Goal: Transaction & Acquisition: Purchase product/service

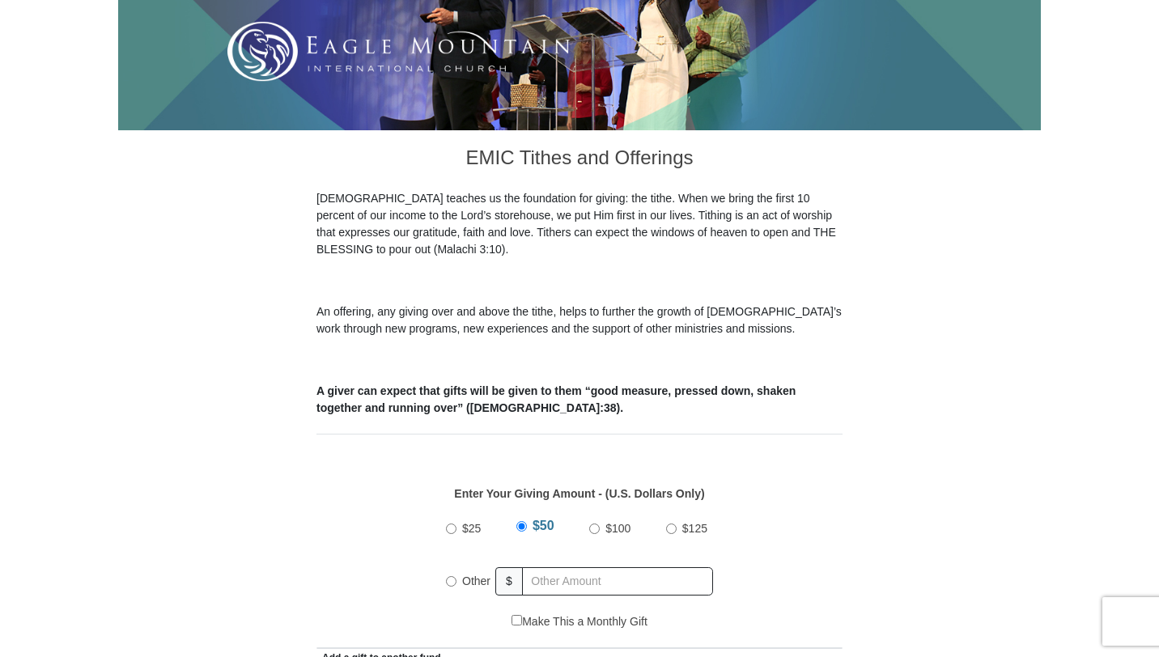
scroll to position [375, 0]
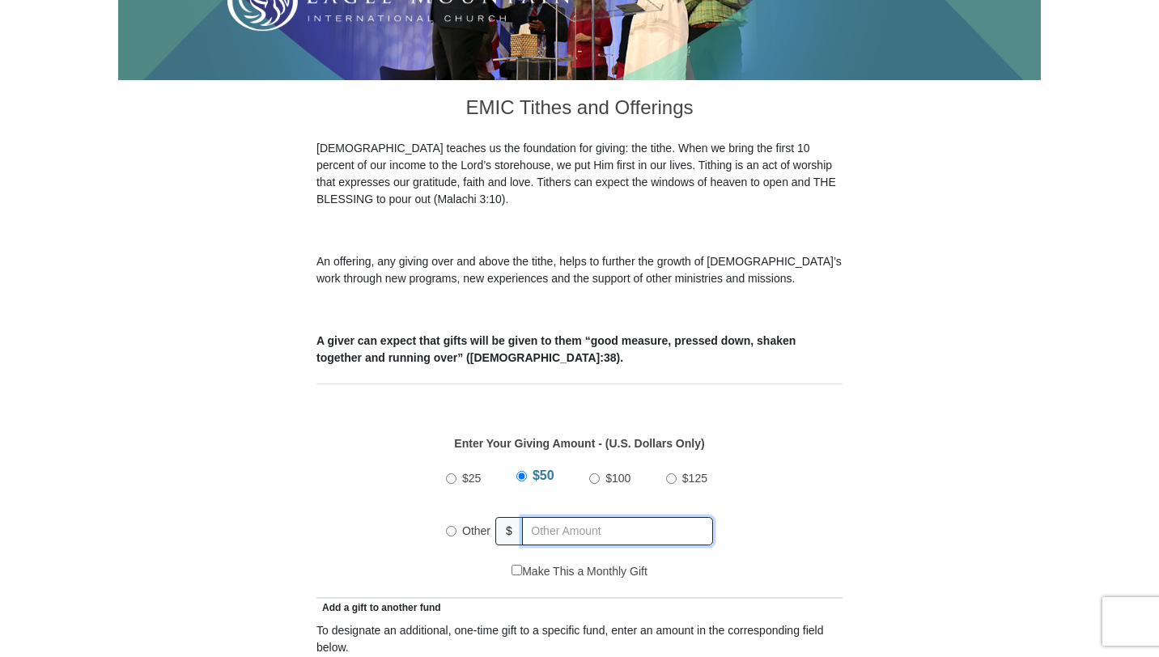
click at [556, 517] on input "text" at bounding box center [617, 531] width 191 height 28
radio input "true"
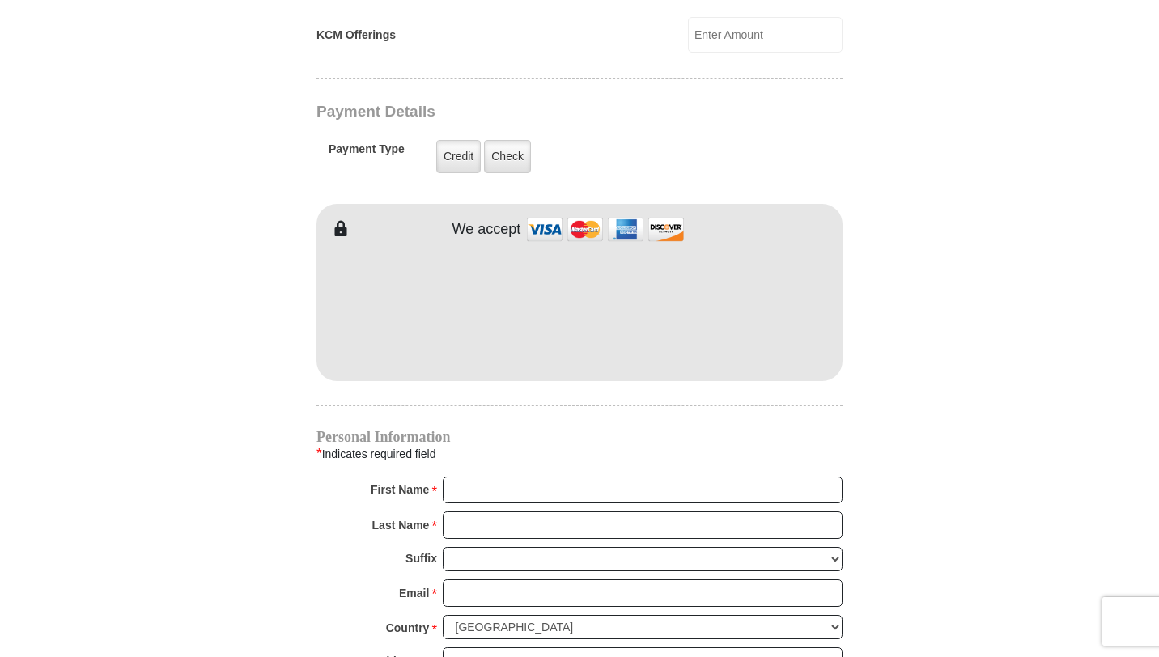
scroll to position [1252, 0]
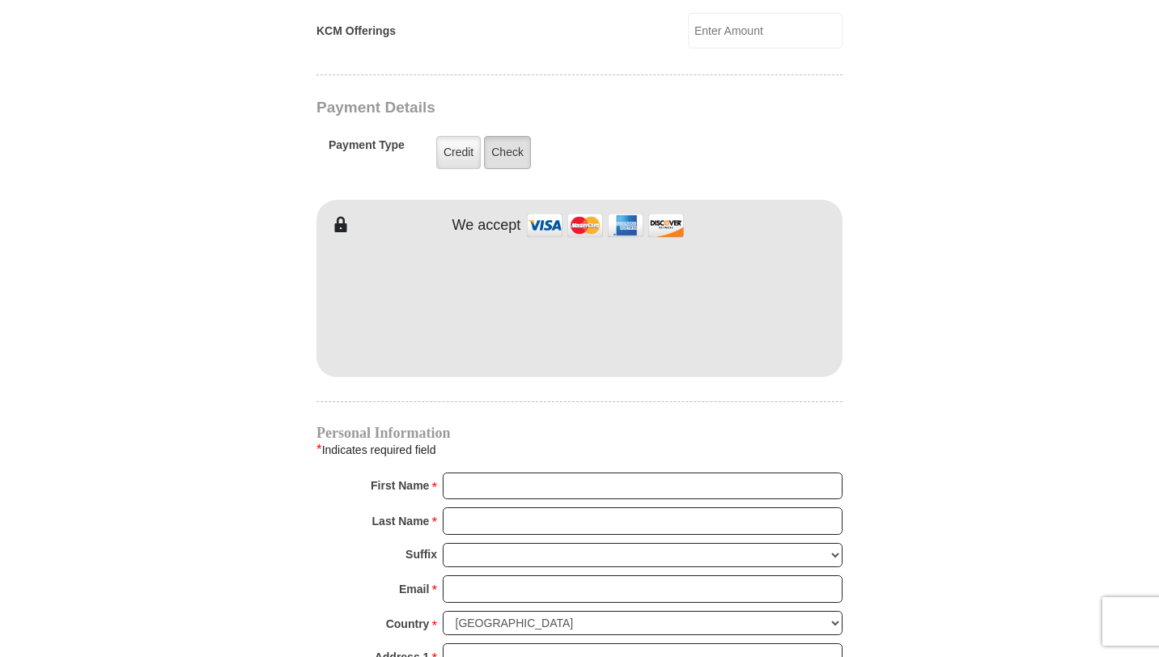
type input "1139.00"
click at [515, 136] on label "Check" at bounding box center [507, 152] width 47 height 33
click at [0, 0] on input "Check" at bounding box center [0, 0] width 0 height 0
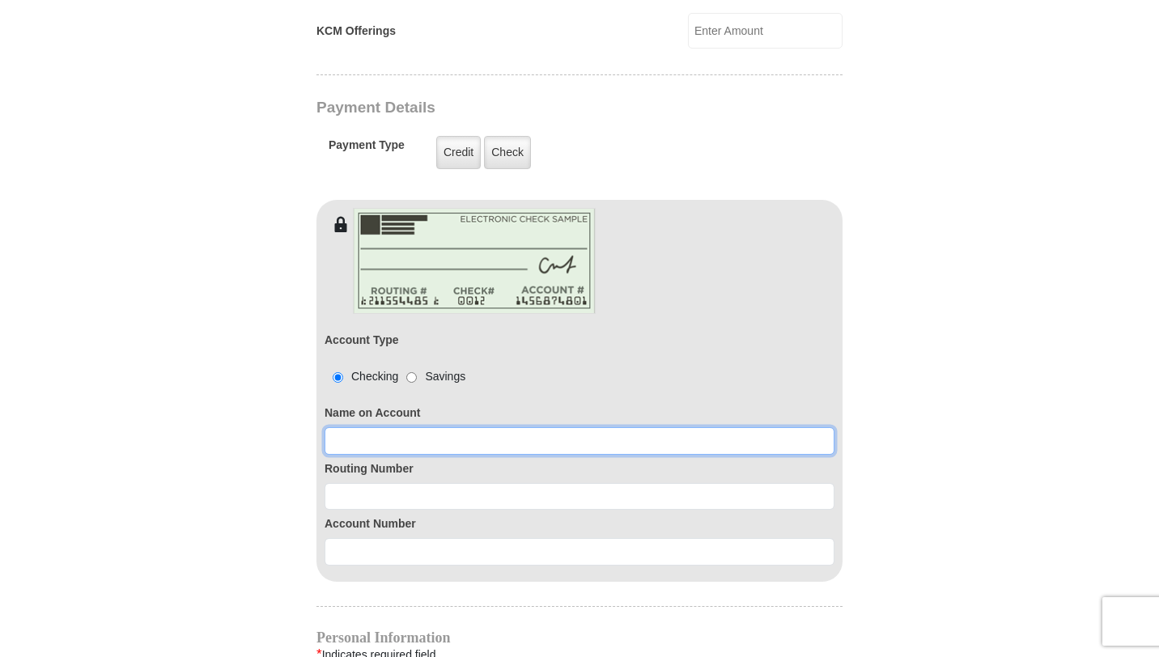
click at [349, 427] on input at bounding box center [579, 441] width 510 height 28
type input "[PERSON_NAME]"
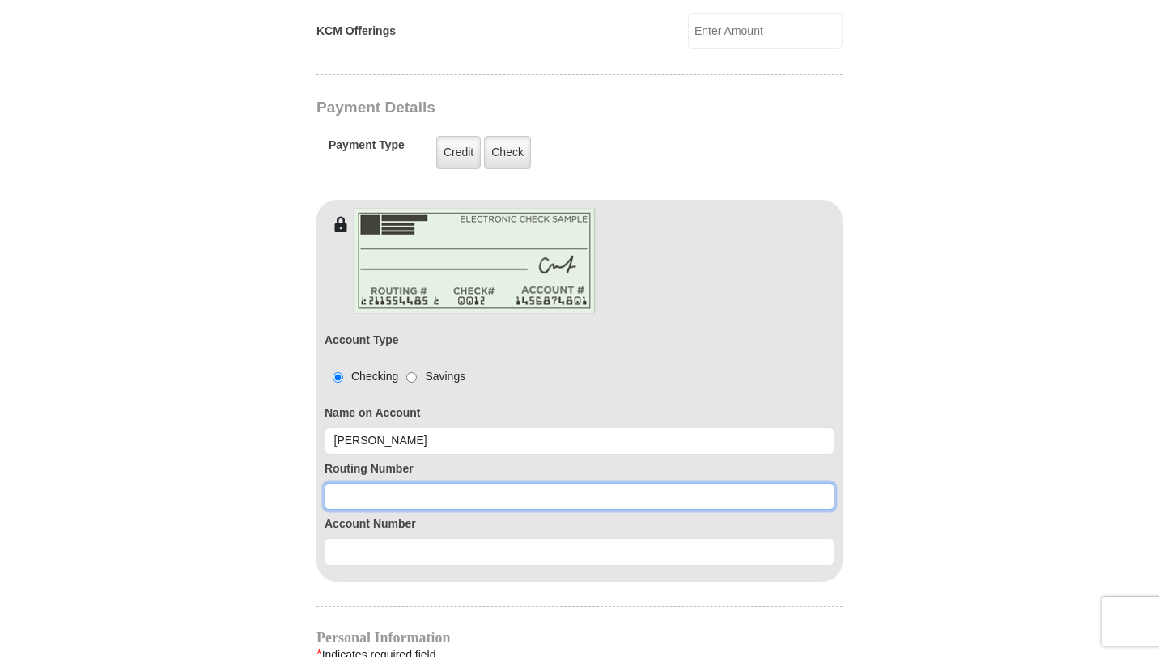
click at [343, 483] on input at bounding box center [579, 497] width 510 height 28
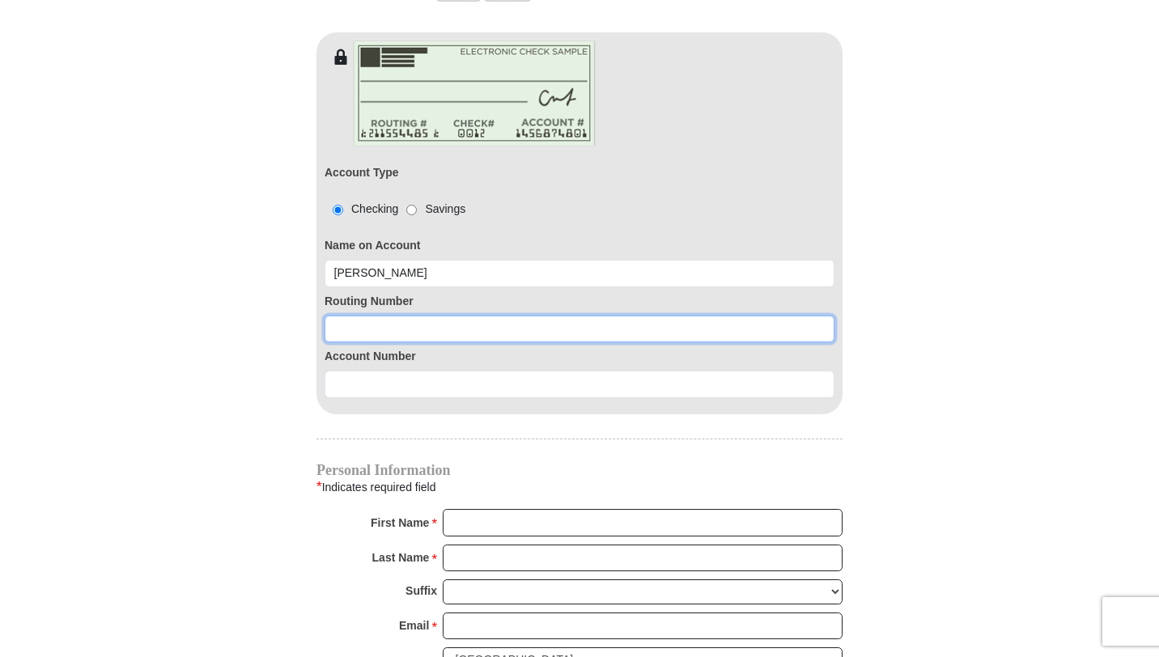
scroll to position [1423, 0]
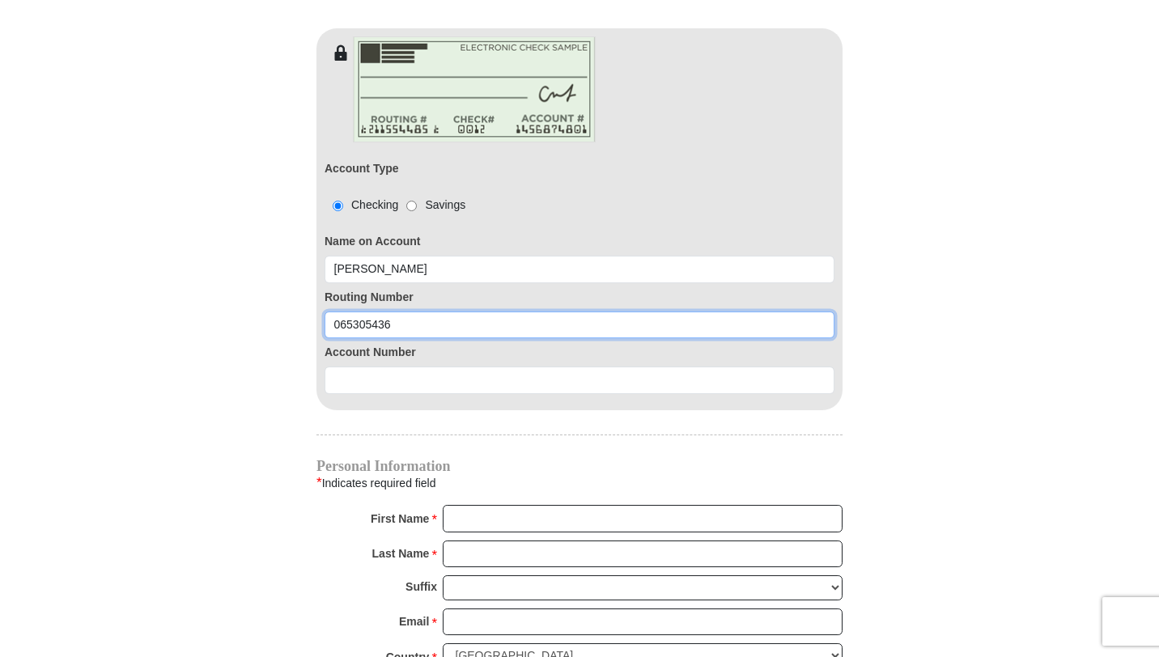
type input "065305436"
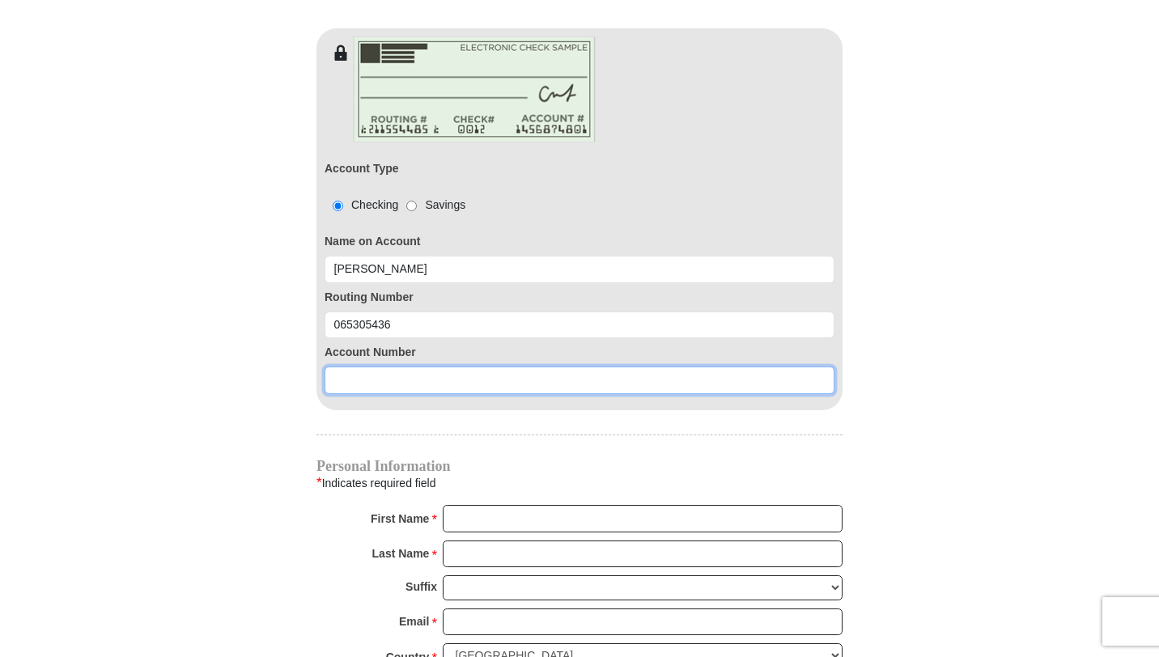
click at [351, 366] on input at bounding box center [579, 380] width 510 height 28
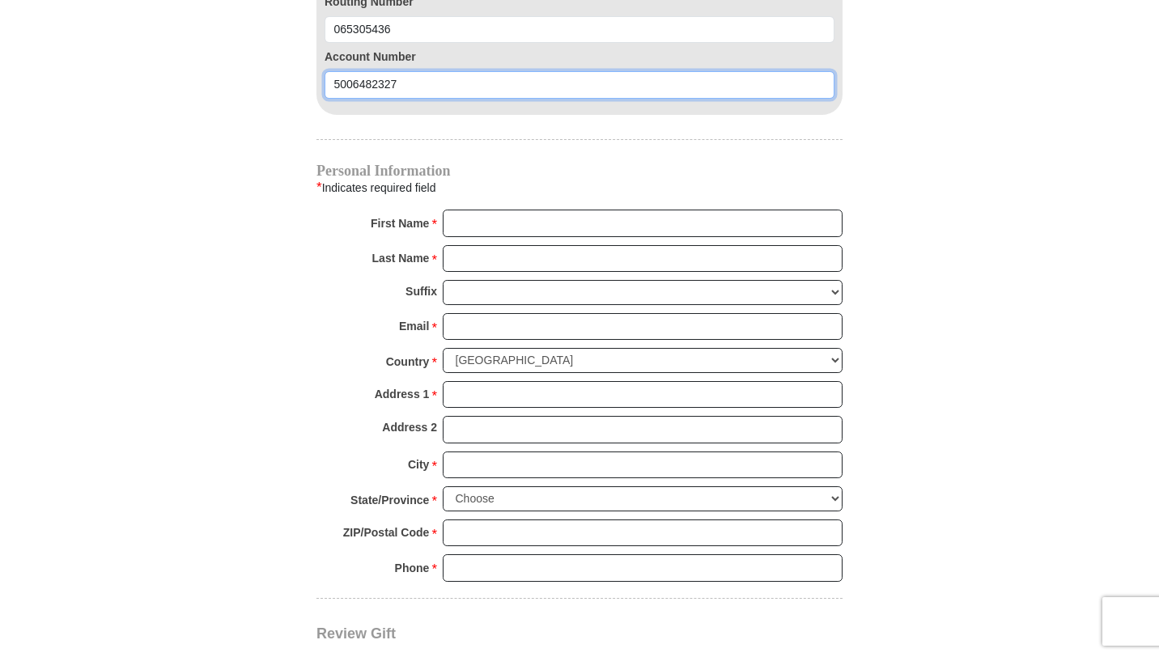
scroll to position [1731, 0]
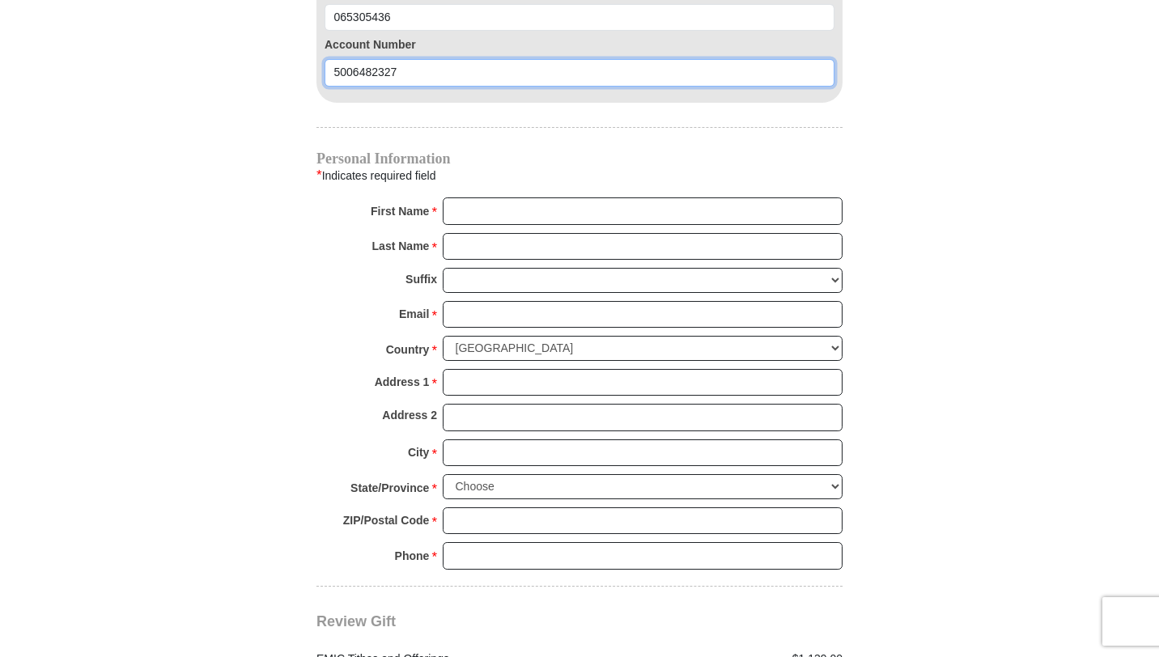
type input "5006482327"
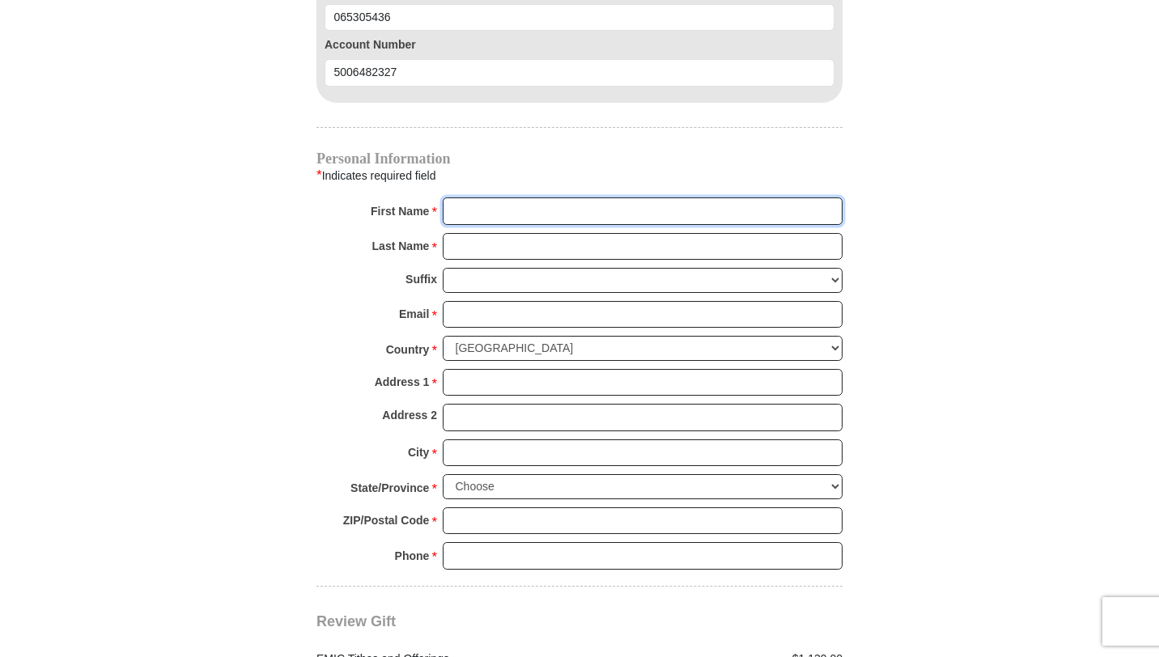
click at [505, 197] on input "First Name *" at bounding box center [643, 211] width 400 height 28
type input "[PERSON_NAME]"
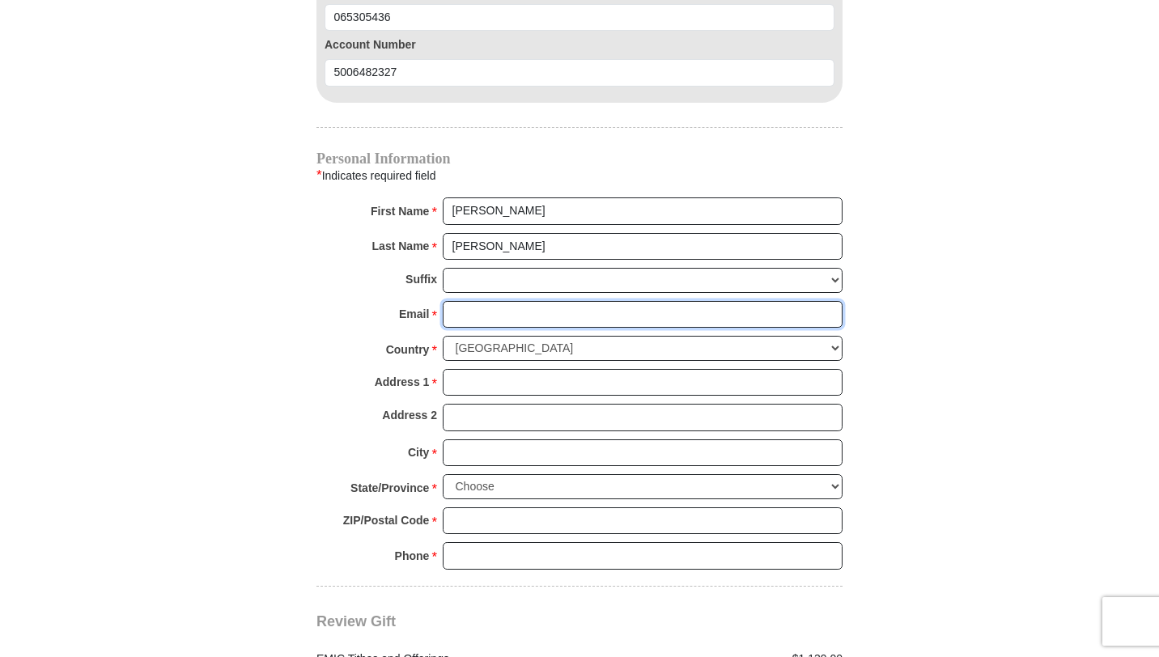
type input "[EMAIL_ADDRESS][DOMAIN_NAME]"
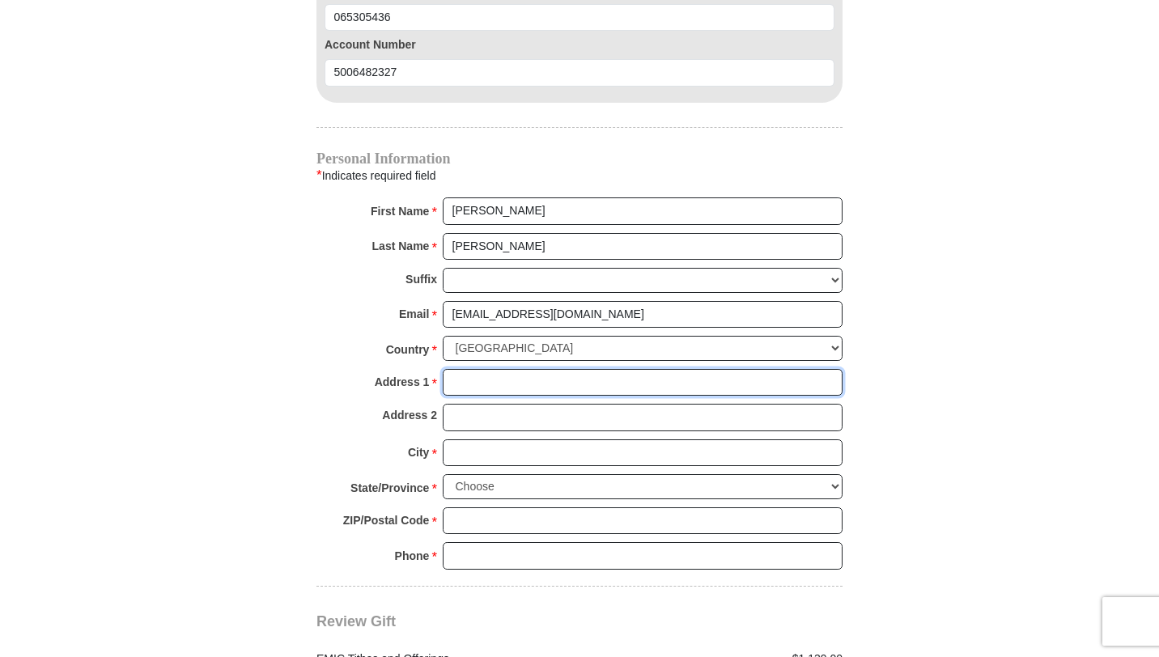
type input "7 [PERSON_NAME] Court"
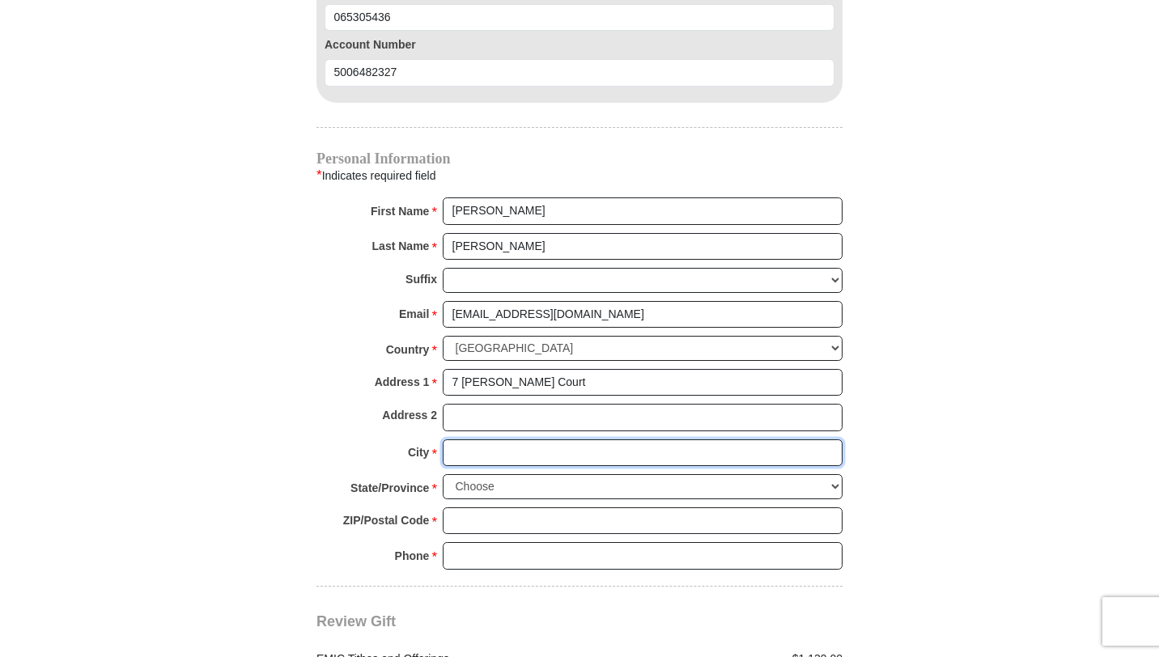
type input "[GEOGRAPHIC_DATA]"
select select "MS"
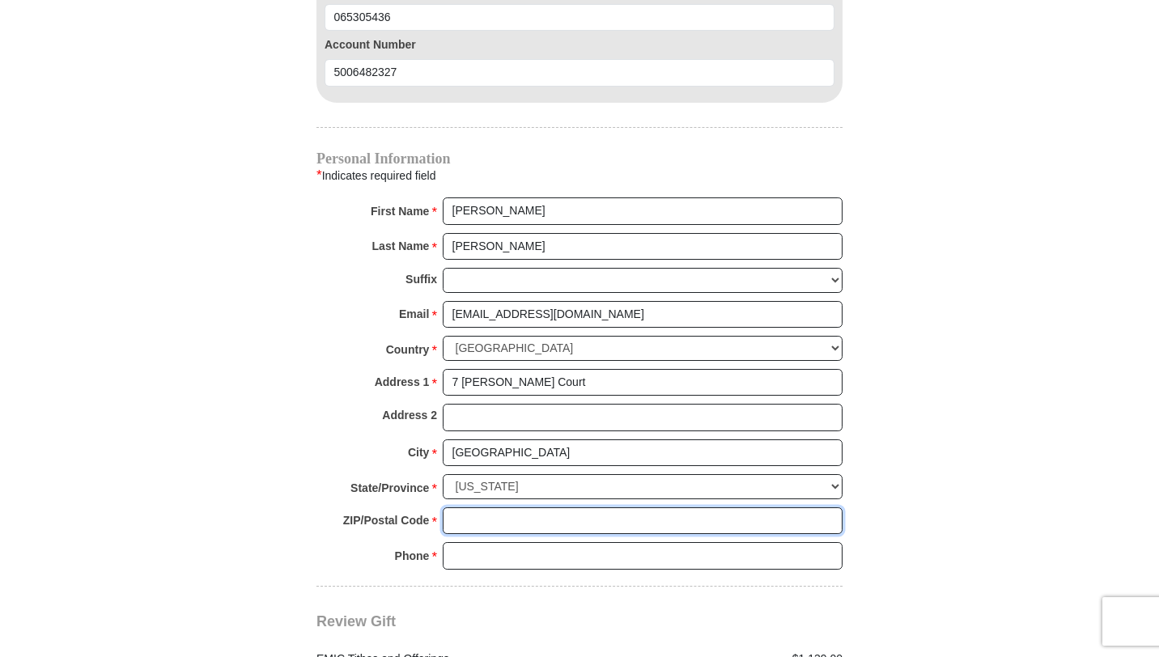
type input "39110"
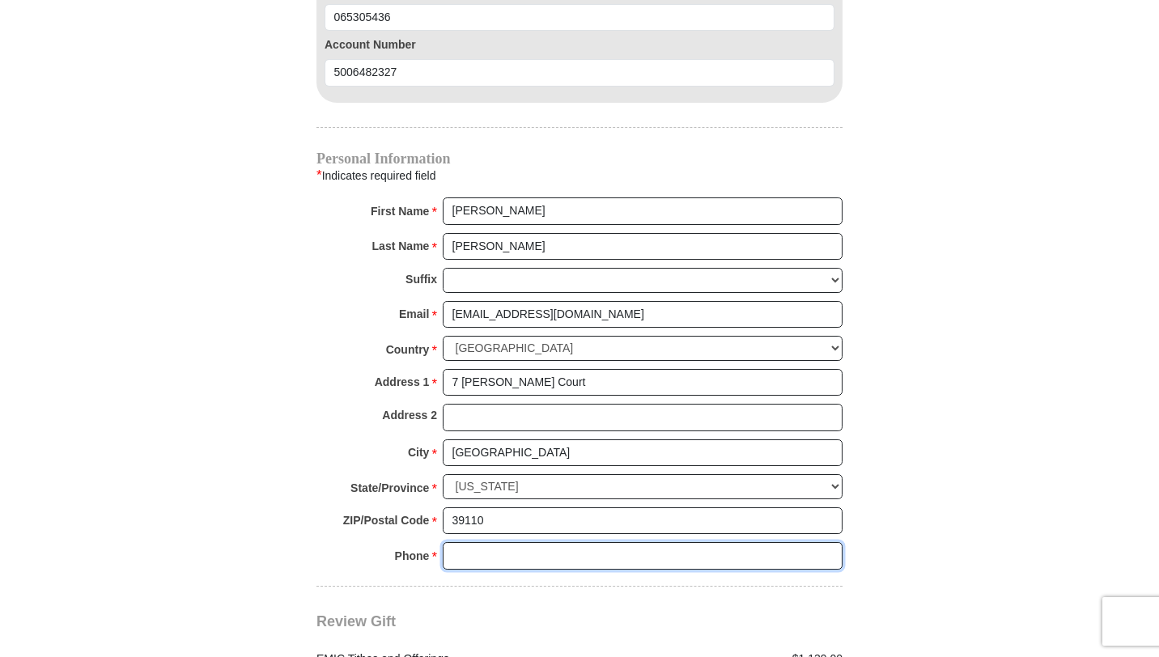
type input "6019531300"
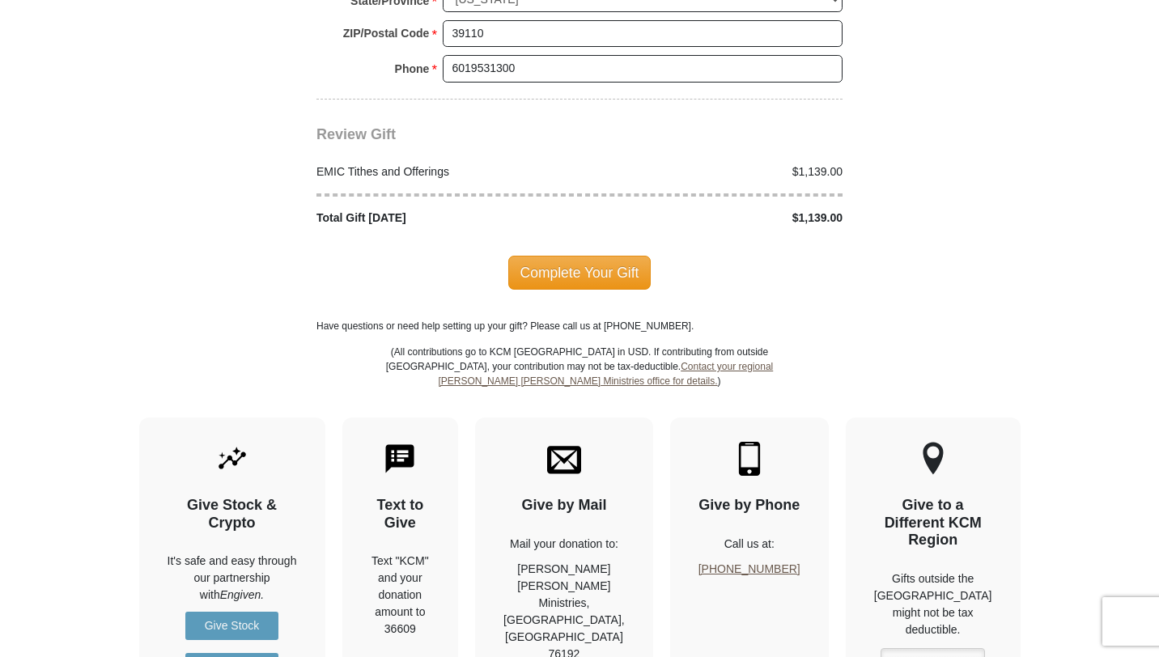
scroll to position [2213, 0]
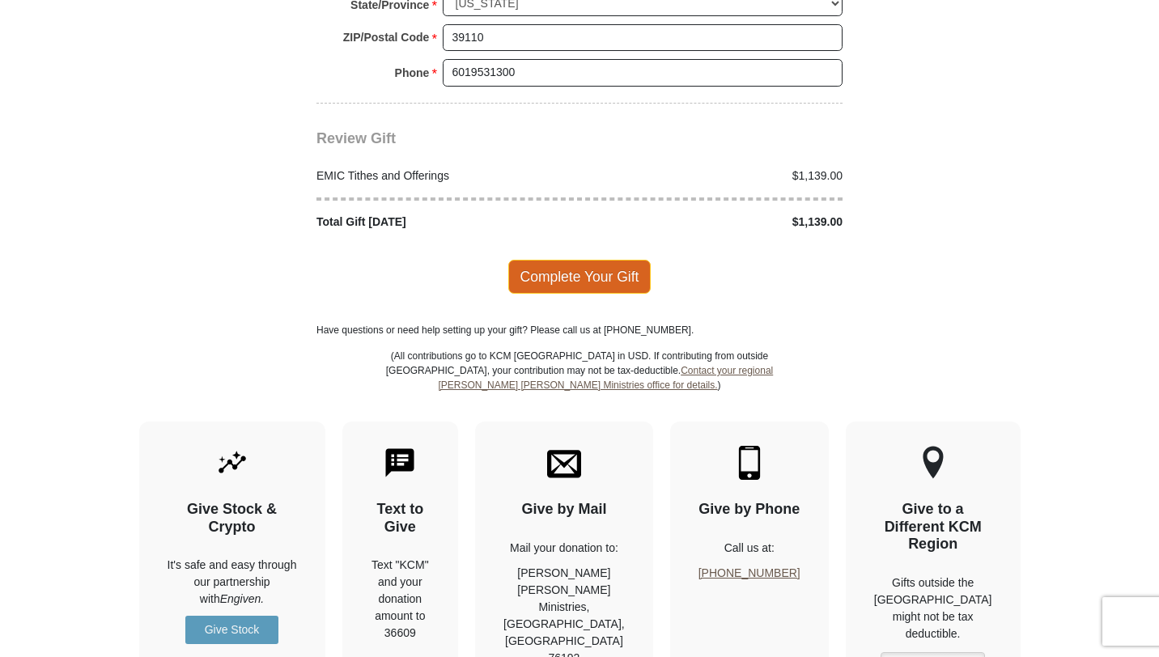
click at [602, 260] on span "Complete Your Gift" at bounding box center [579, 277] width 143 height 34
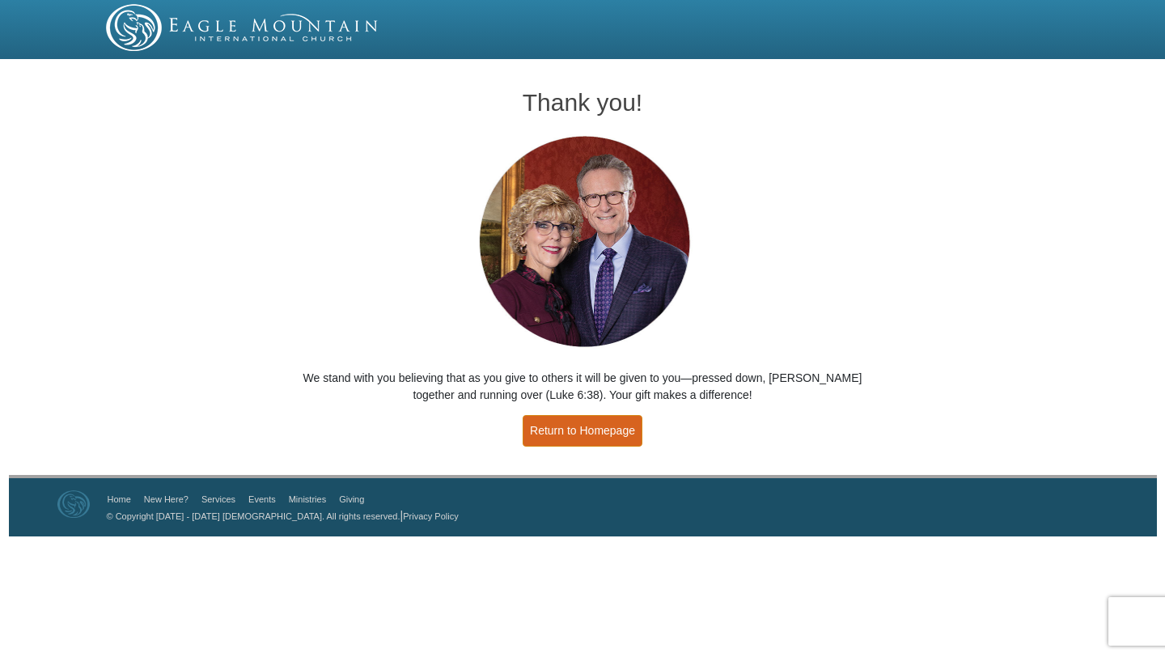
click at [614, 437] on link "Return to Homepage" at bounding box center [583, 431] width 120 height 32
